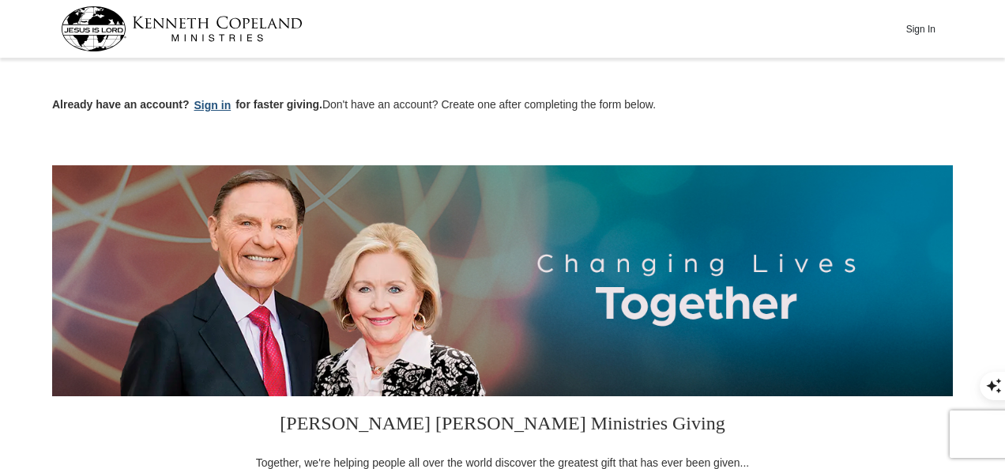
click at [209, 104] on button "Sign in" at bounding box center [213, 105] width 47 height 18
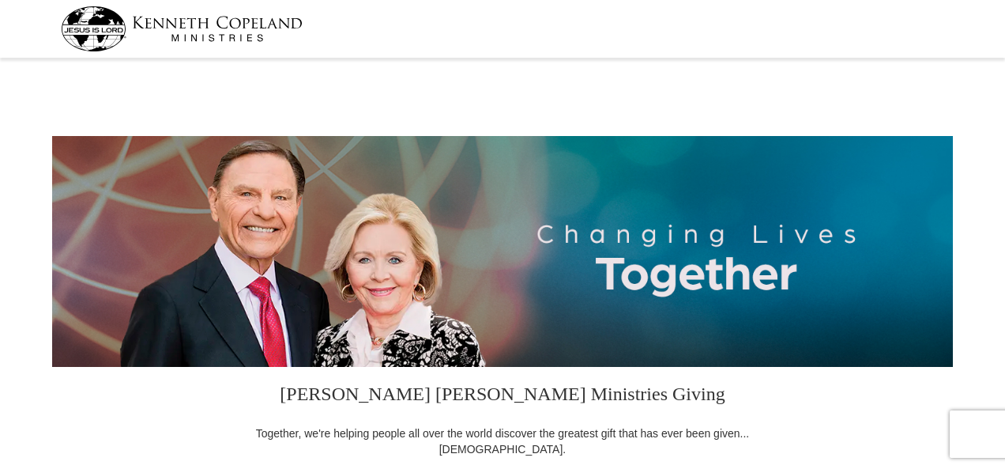
scroll to position [474, 0]
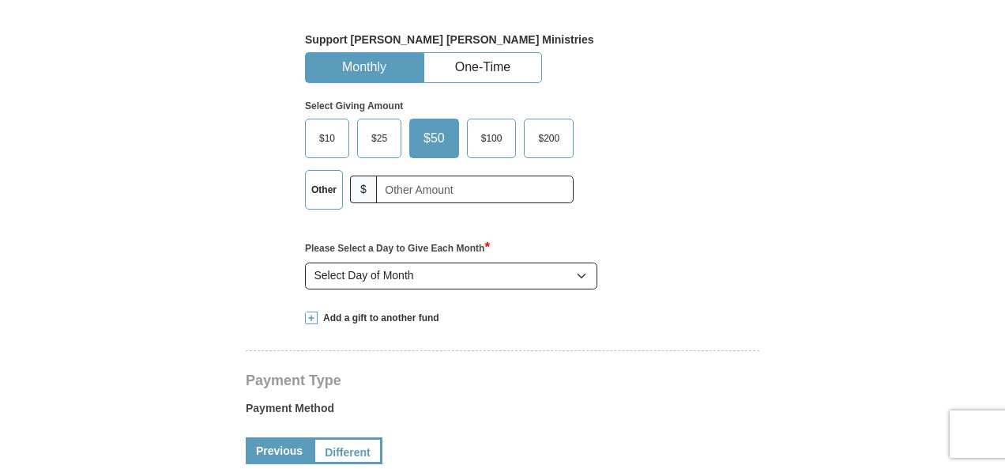
select select "FL"
click at [495, 64] on button "One-Time" at bounding box center [482, 67] width 117 height 29
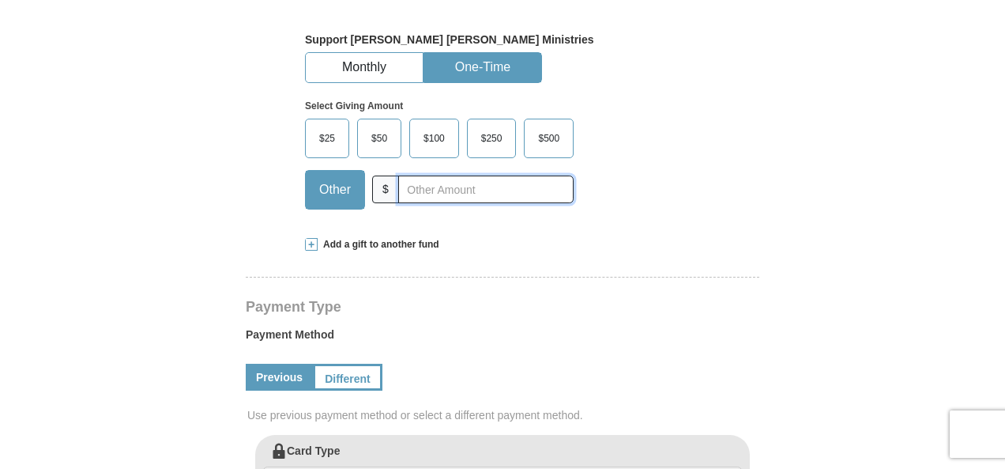
click at [461, 191] on input "text" at bounding box center [485, 189] width 175 height 28
type input "60"
click at [175, 164] on form "Kenneth Copeland Ministries Giving Together, we're helping people all over the …" at bounding box center [502, 438] width 901 height 1699
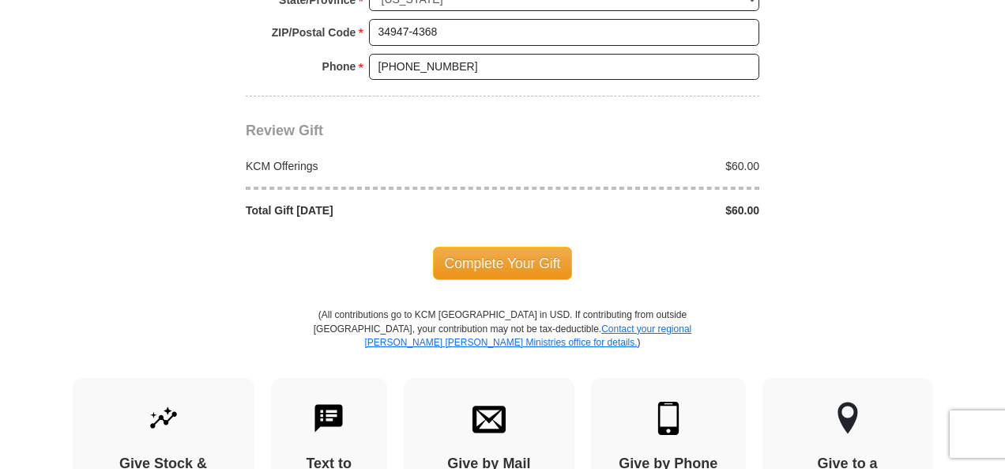
scroll to position [1502, 0]
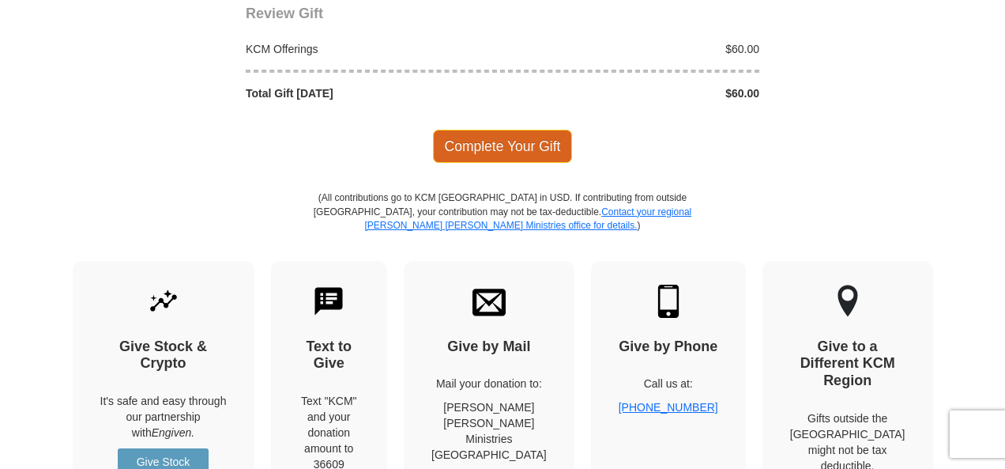
click at [478, 138] on span "Complete Your Gift" at bounding box center [503, 146] width 140 height 33
